Goal: Task Accomplishment & Management: Manage account settings

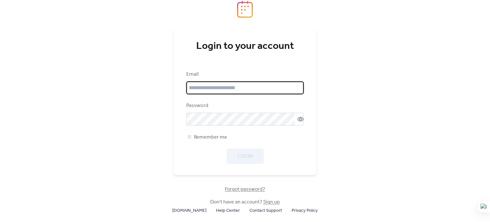
click at [233, 87] on input "email" at bounding box center [244, 87] width 117 height 13
type input "**********"
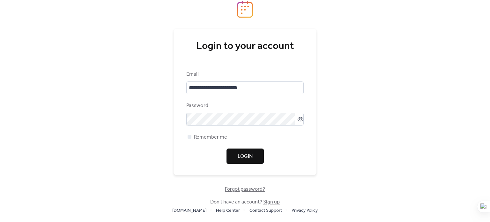
click at [244, 160] on span "Login" at bounding box center [245, 157] width 15 height 8
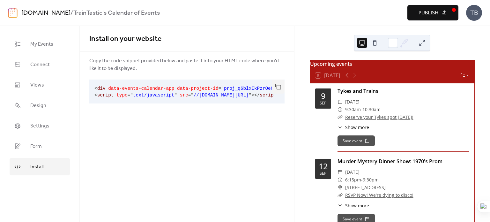
click at [471, 15] on div "TB" at bounding box center [474, 13] width 16 height 16
click at [460, 33] on span "Account" at bounding box center [461, 29] width 19 height 8
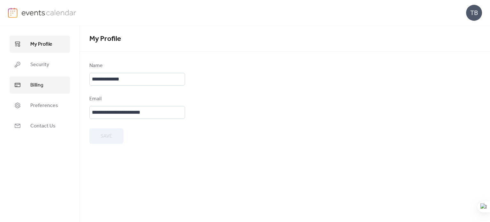
click at [46, 82] on link "Billing" at bounding box center [40, 84] width 60 height 17
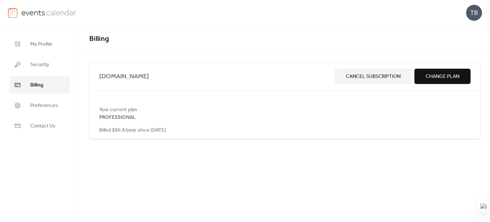
click at [371, 76] on span "Cancel Subscription" at bounding box center [373, 77] width 55 height 8
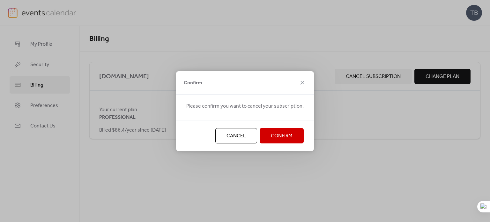
click at [193, 47] on div "Confirm Please confirm you want to cancel your subscription. Cancel Confirm" at bounding box center [245, 111] width 490 height 222
click at [284, 136] on span "Confirm" at bounding box center [282, 136] width 22 height 8
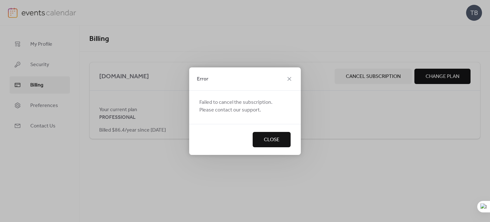
click at [322, 93] on div "Error Failed to cancel the subscription. Please contact our support. Close" at bounding box center [245, 111] width 490 height 222
click at [278, 141] on span "Close" at bounding box center [272, 140] width 16 height 8
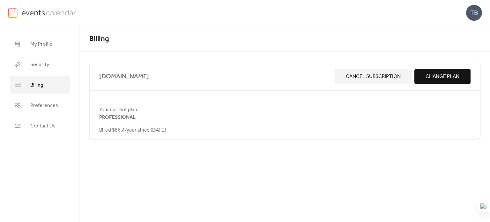
click at [346, 74] on span "Cancel Subscription" at bounding box center [373, 77] width 55 height 8
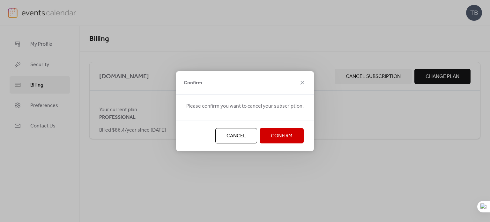
click at [278, 137] on span "Confirm" at bounding box center [282, 136] width 22 height 8
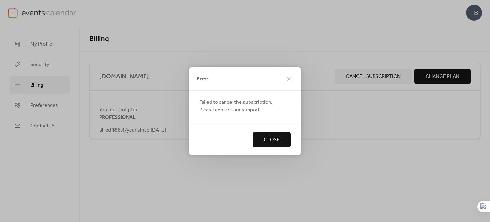
click at [269, 143] on span "Close" at bounding box center [272, 140] width 16 height 8
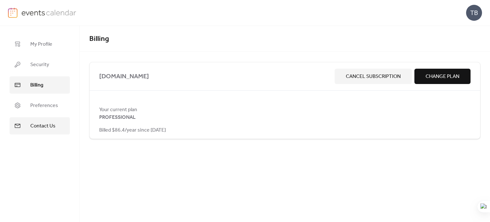
click at [38, 123] on span "Contact Us" at bounding box center [42, 126] width 25 height 8
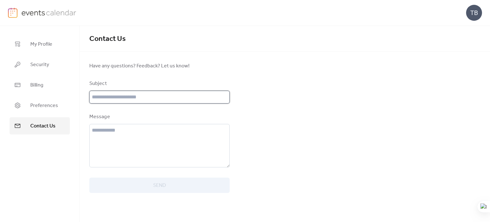
drag, startPoint x: 144, startPoint y: 97, endPoint x: 153, endPoint y: 102, distance: 10.6
click at [144, 97] on input "text" at bounding box center [159, 97] width 140 height 13
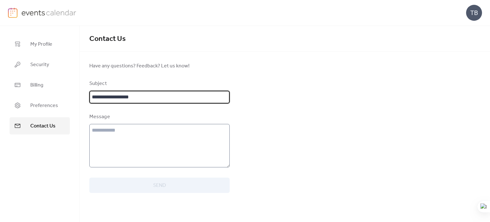
type input "**********"
click at [184, 134] on textarea at bounding box center [159, 145] width 140 height 43
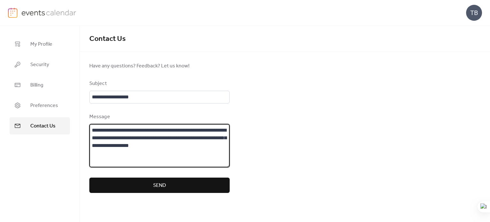
type textarea "**********"
click at [168, 189] on button "Send" at bounding box center [159, 184] width 140 height 15
